Goal: Information Seeking & Learning: Learn about a topic

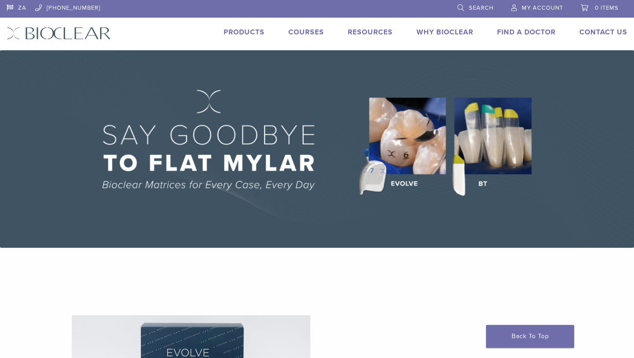
click at [255, 33] on link "Products" at bounding box center [244, 32] width 41 height 9
click at [248, 32] on link "Products" at bounding box center [244, 32] width 41 height 9
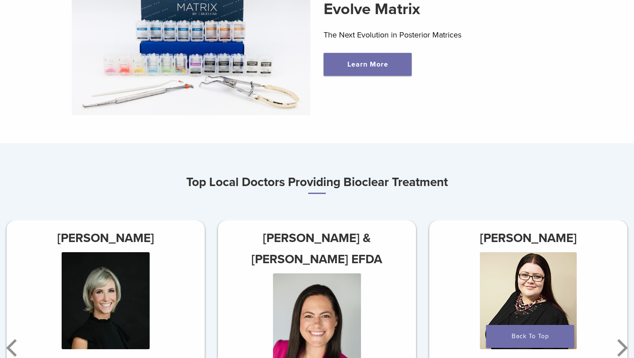
scroll to position [399, 0]
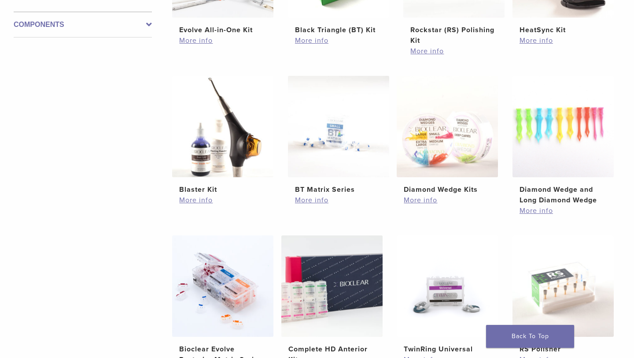
scroll to position [455, 0]
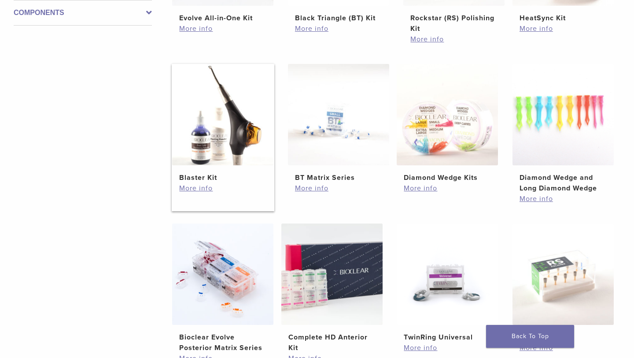
click at [242, 135] on img at bounding box center [222, 114] width 101 height 101
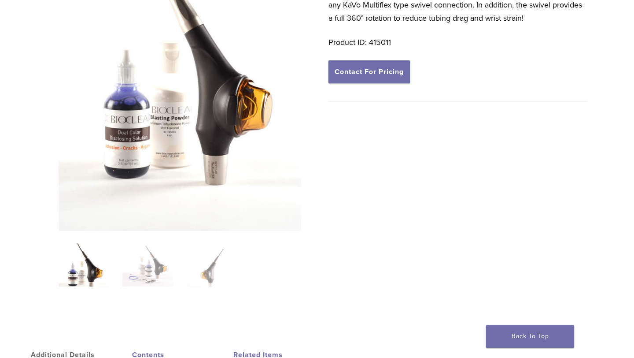
scroll to position [183, 0]
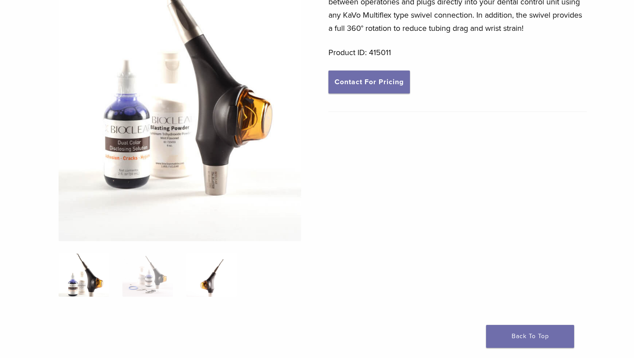
click at [216, 274] on img at bounding box center [211, 274] width 51 height 44
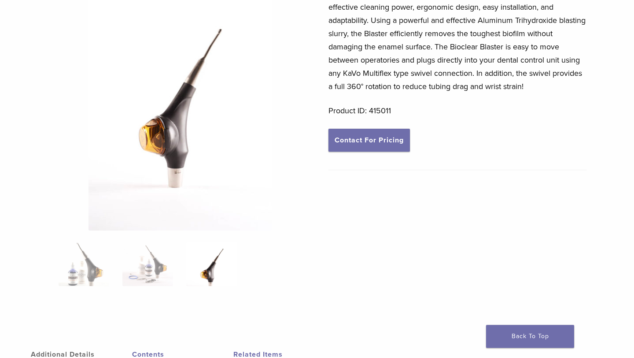
scroll to position [119, 0]
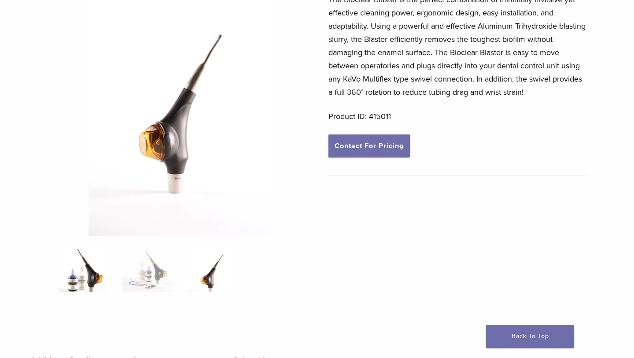
click at [96, 271] on img at bounding box center [84, 269] width 51 height 44
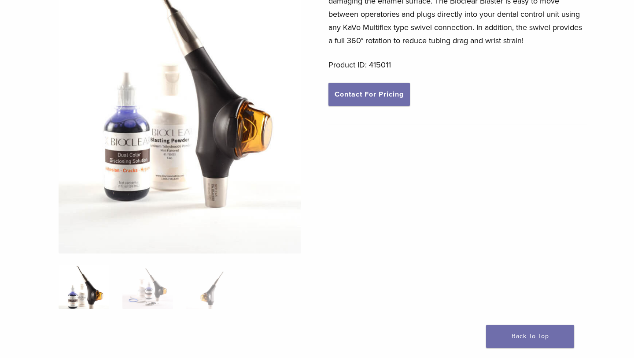
scroll to position [180, 0]
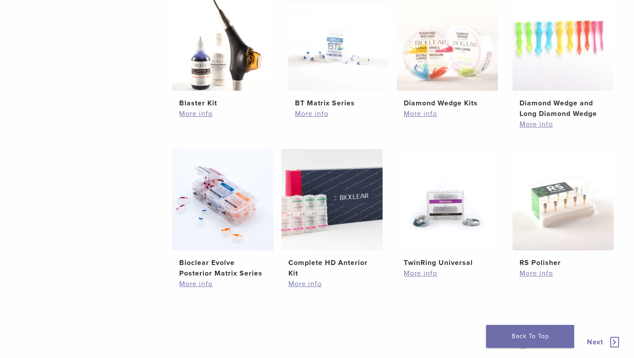
scroll to position [562, 0]
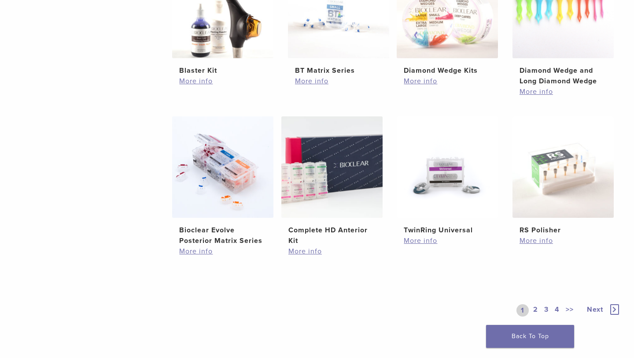
click at [536, 308] on link "2" at bounding box center [535, 310] width 8 height 12
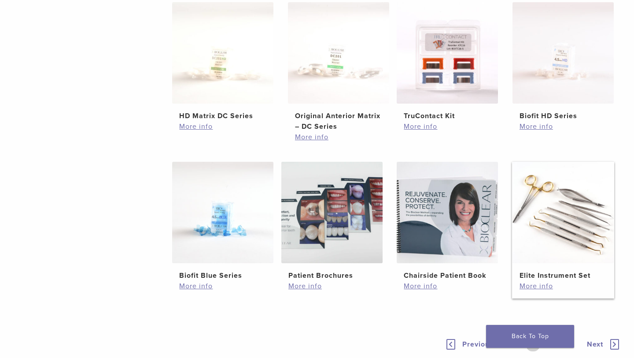
scroll to position [553, 0]
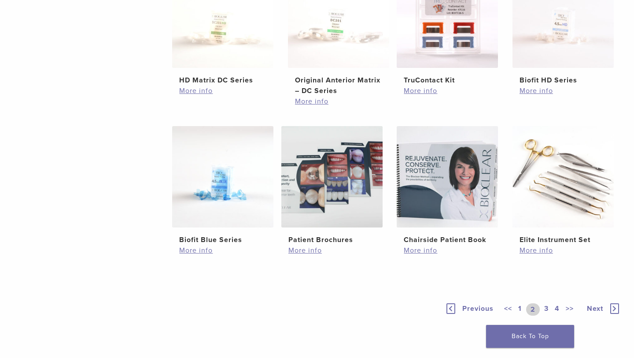
click at [544, 309] on link "3" at bounding box center [546, 309] width 8 height 12
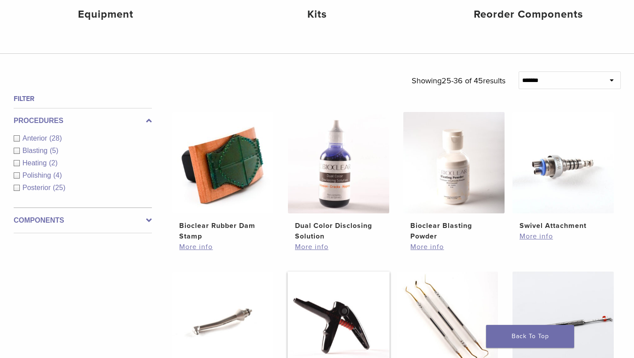
scroll to position [216, 0]
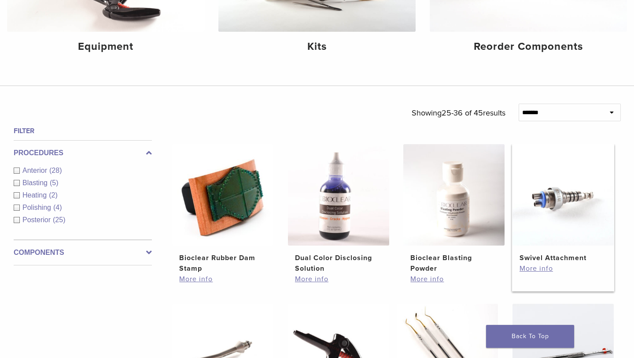
click at [549, 200] on img at bounding box center [563, 194] width 101 height 101
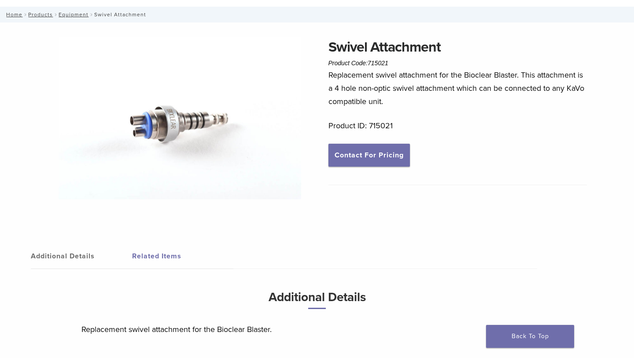
scroll to position [31, 0]
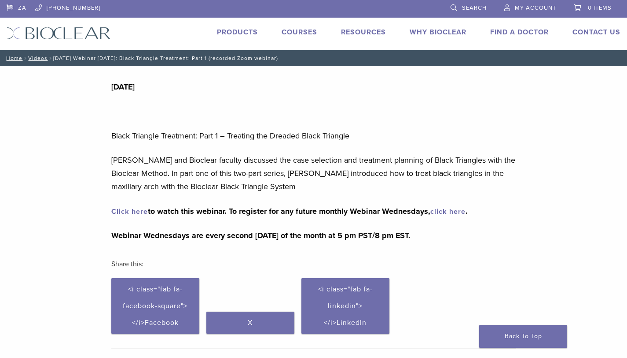
click at [125, 210] on link "Click here" at bounding box center [129, 211] width 37 height 9
click at [213, 132] on p "Black Triangle Treatment: Part 1 – Treating the Dreaded Black Triangle" at bounding box center [313, 135] width 405 height 13
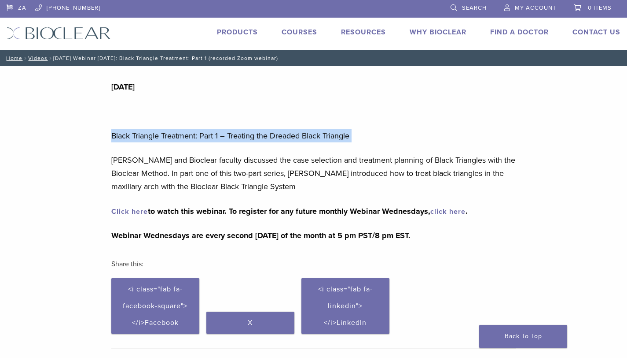
click at [213, 132] on p "Black Triangle Treatment: Part 1 – Treating the Dreaded Black Triangle" at bounding box center [313, 135] width 405 height 13
copy div "Black Triangle Treatment: Part 1 – Treating the Dreaded Black Triangle"
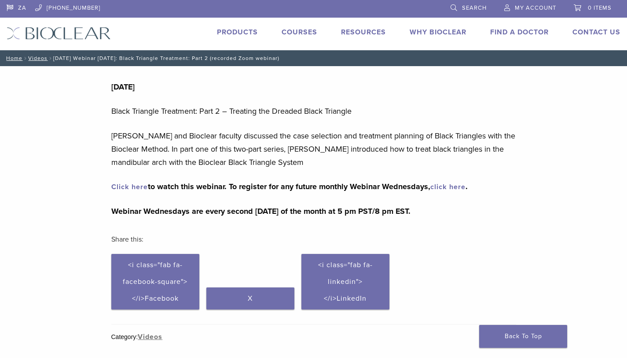
click at [226, 112] on p "Black Triangle Treatment: Part 2 – Treating the Dreaded Black Triangle" at bounding box center [313, 110] width 405 height 13
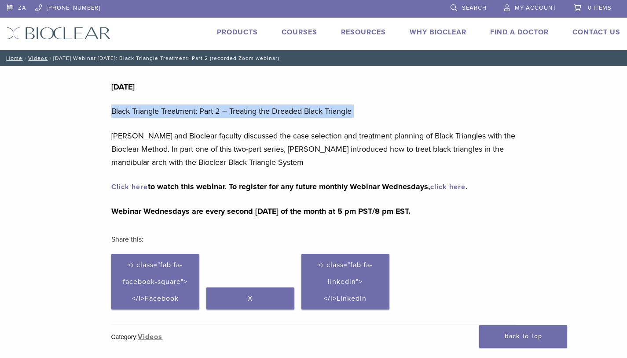
click at [226, 112] on p "Black Triangle Treatment: Part 2 – Treating the Dreaded Black Triangle" at bounding box center [313, 110] width 405 height 13
copy div "Black Triangle Treatment: Part 2 – Treating the Dreaded Black Triangle"
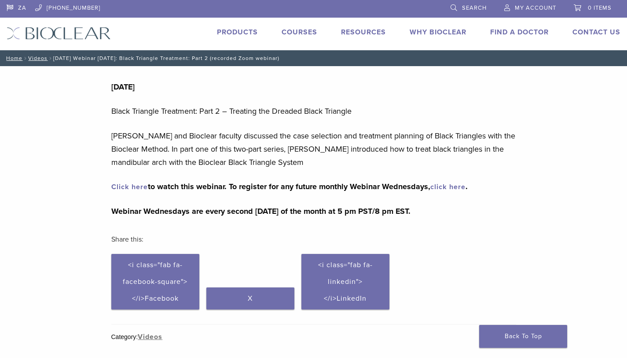
click at [202, 133] on p "[PERSON_NAME] and Bioclear faculty discussed the case selection and treatment p…" at bounding box center [313, 149] width 405 height 40
drag, startPoint x: 101, startPoint y: 187, endPoint x: 227, endPoint y: 188, distance: 126.4
click at [227, 188] on div "Section builder not enabled for post $post_id [DATE] Black Triangle Treatment: …" at bounding box center [313, 238] width 627 height 345
copy strong "Click here to watch this webinar."
click at [302, 32] on link "Courses" at bounding box center [300, 32] width 36 height 9
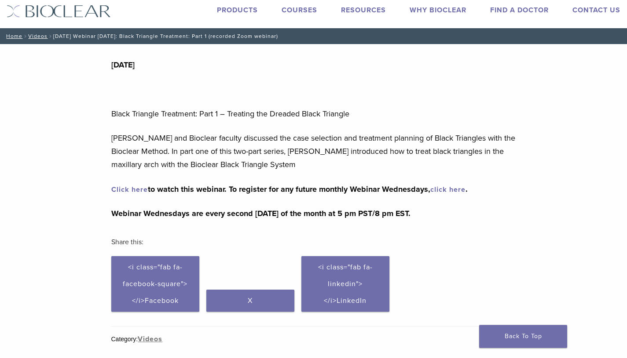
scroll to position [68, 0]
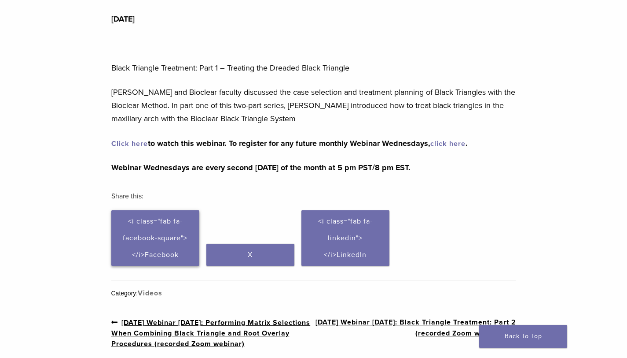
click at [156, 236] on span "<i class="fab fa-facebook-square"></i>Facebook" at bounding box center [155, 238] width 65 height 42
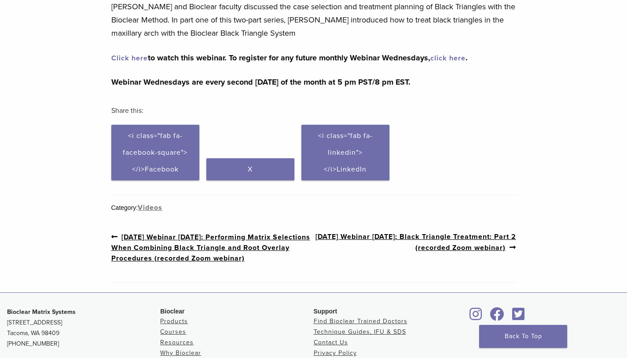
scroll to position [52, 0]
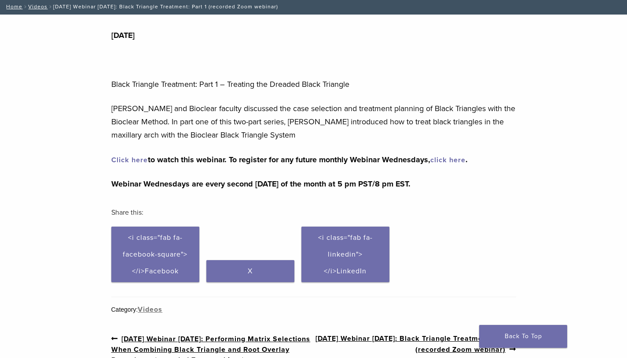
click at [133, 160] on link "Click here" at bounding box center [129, 159] width 37 height 9
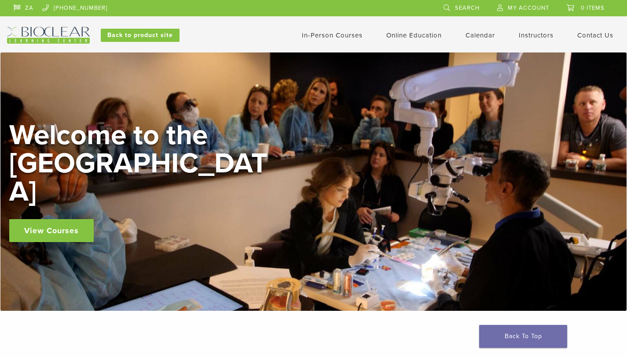
click at [422, 28] on div "In-Person Courses Online Education Interactive Self Guided Calendar Instructors…" at bounding box center [400, 35] width 454 height 17
click at [420, 31] on link "Online Education" at bounding box center [414, 35] width 55 height 8
click at [414, 36] on link "Online Education" at bounding box center [414, 35] width 55 height 8
click at [415, 69] on link "Self Guided" at bounding box center [415, 69] width 53 height 19
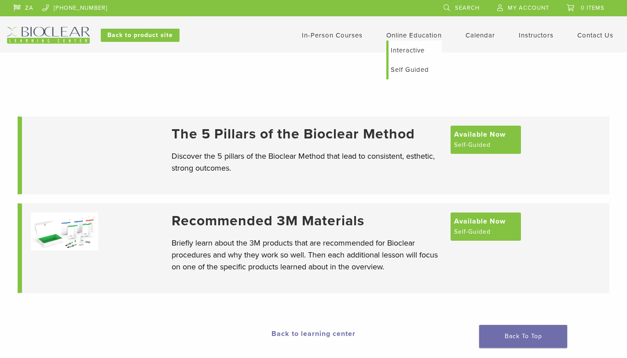
click at [401, 49] on link "Interactive" at bounding box center [415, 50] width 53 height 19
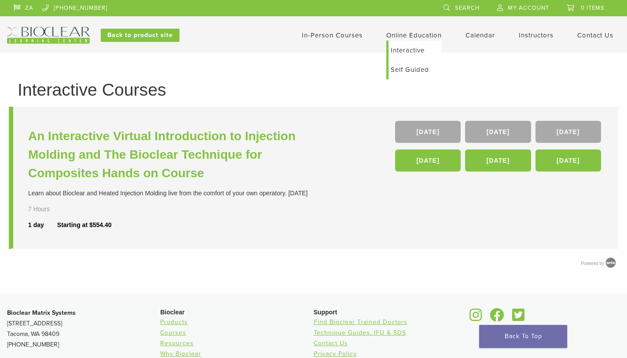
click at [405, 74] on link "Self Guided" at bounding box center [415, 69] width 53 height 19
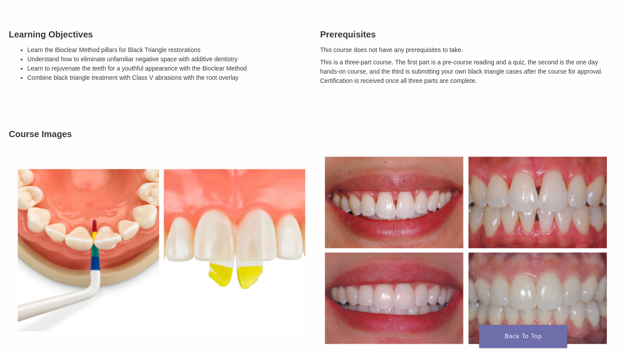
scroll to position [431, 0]
